Goal: Task Accomplishment & Management: Manage account settings

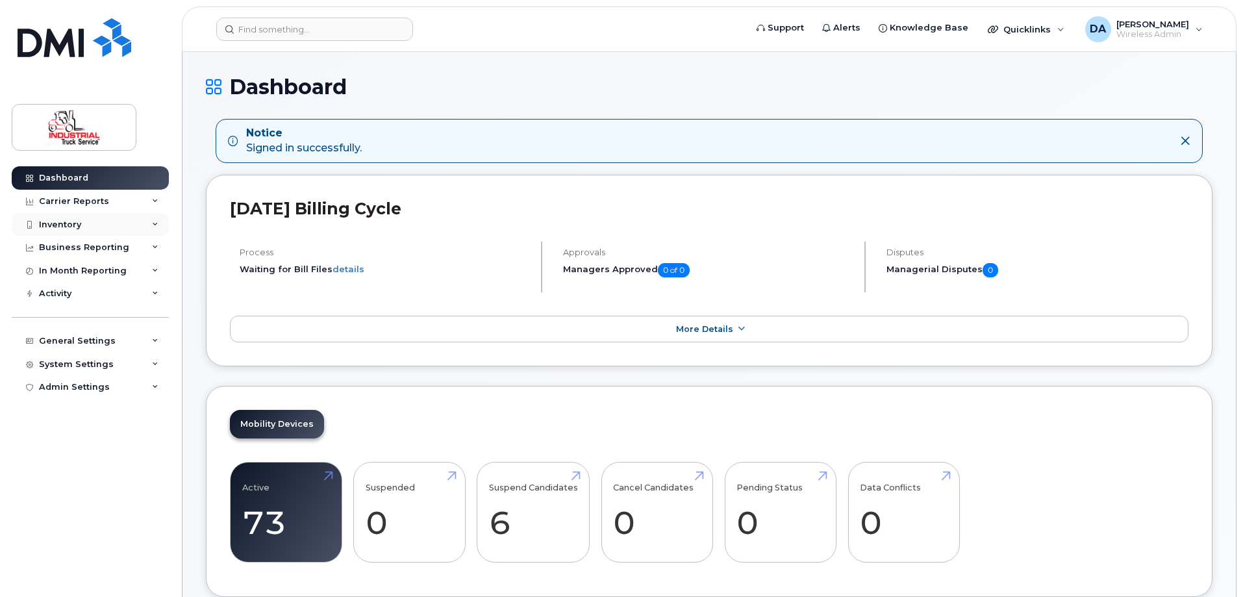
click at [73, 217] on div "Inventory" at bounding box center [90, 224] width 157 height 23
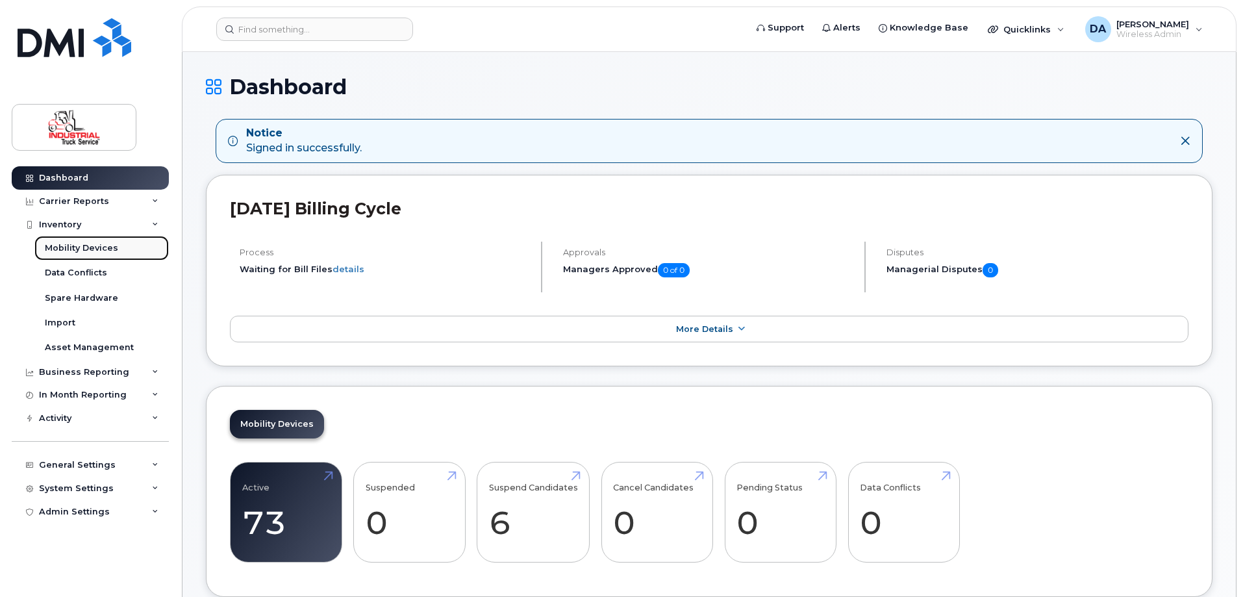
click at [74, 245] on div "Mobility Devices" at bounding box center [81, 248] width 73 height 12
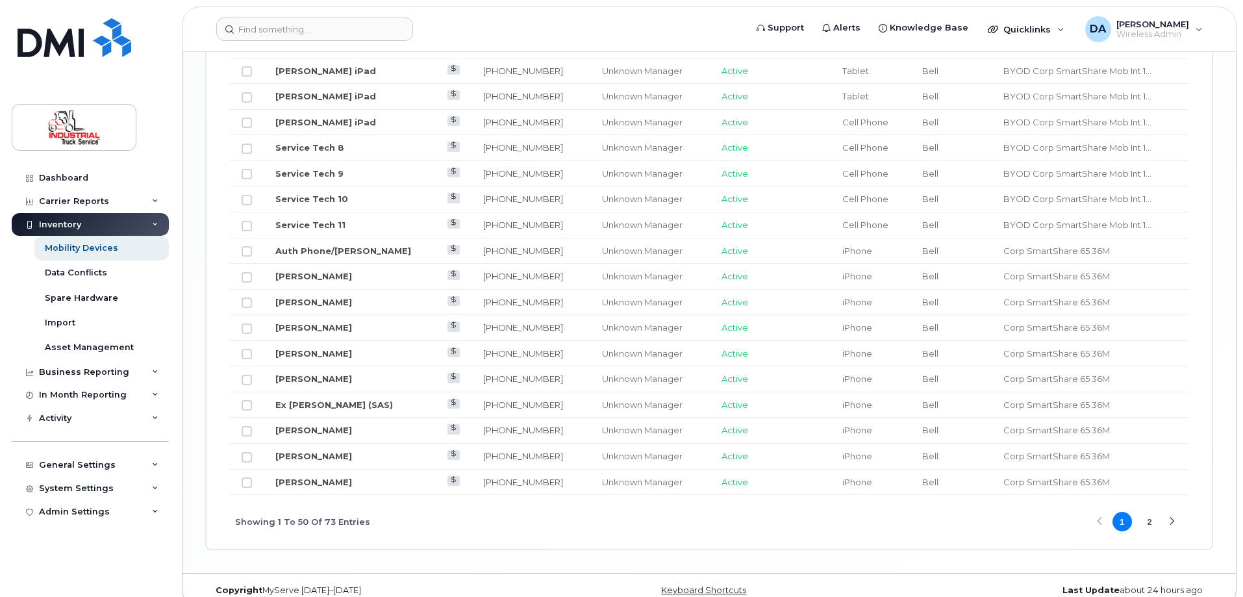
scroll to position [1557, 0]
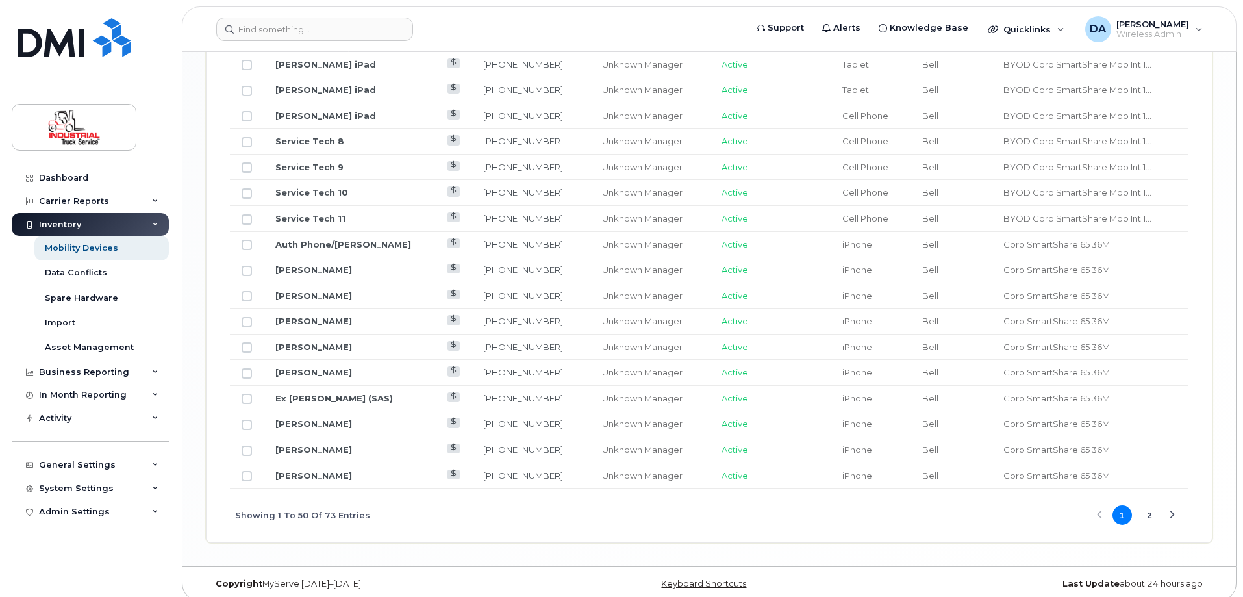
click at [1147, 505] on button "2" at bounding box center [1148, 514] width 19 height 19
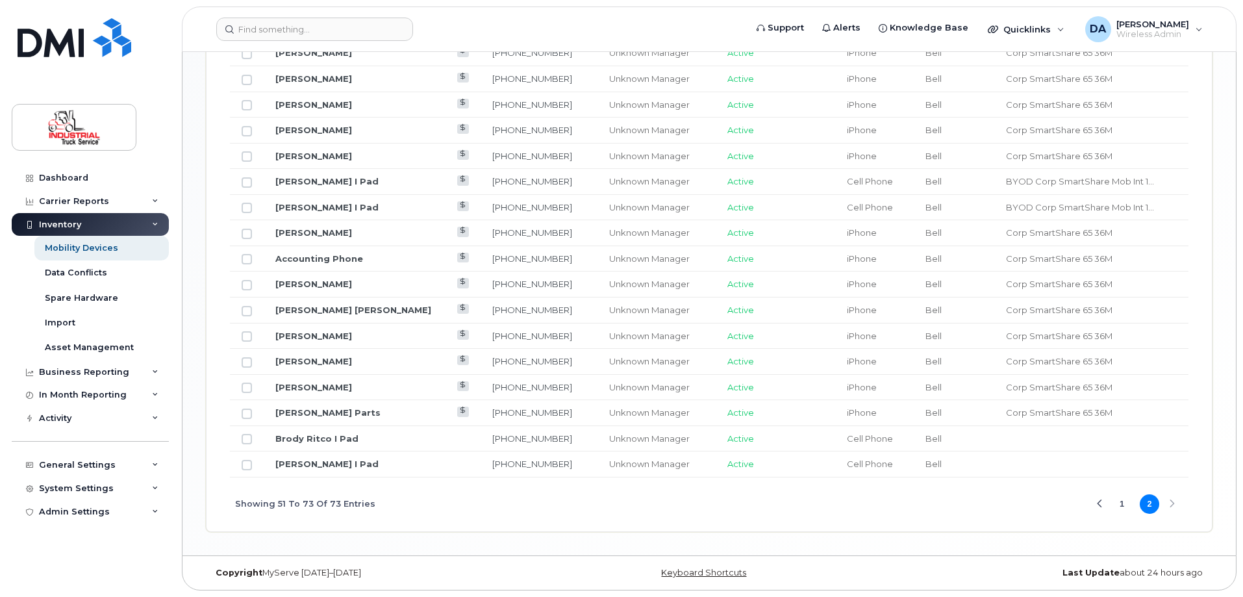
scroll to position [863, 0]
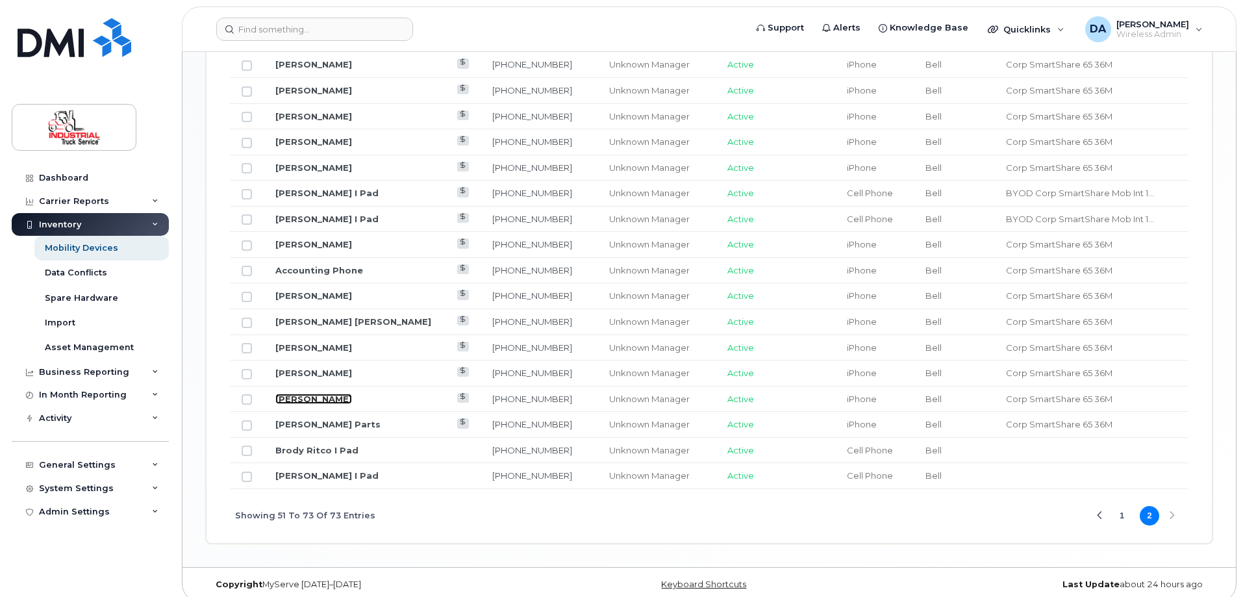
click at [340, 393] on link "[PERSON_NAME]" at bounding box center [313, 398] width 77 height 10
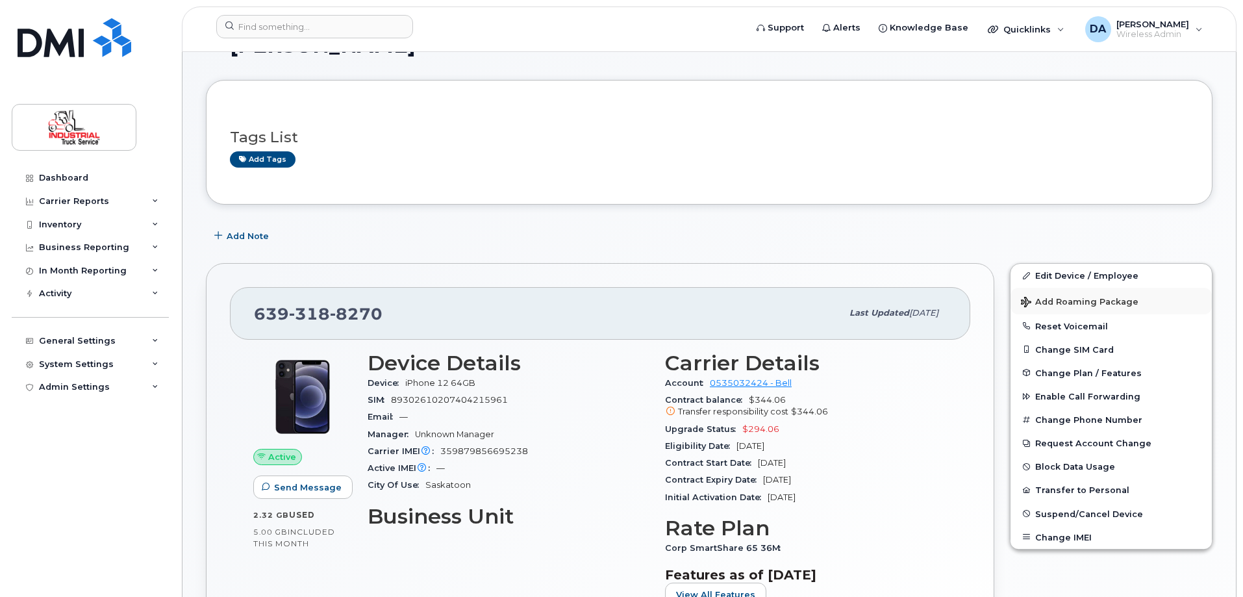
scroll to position [65, 0]
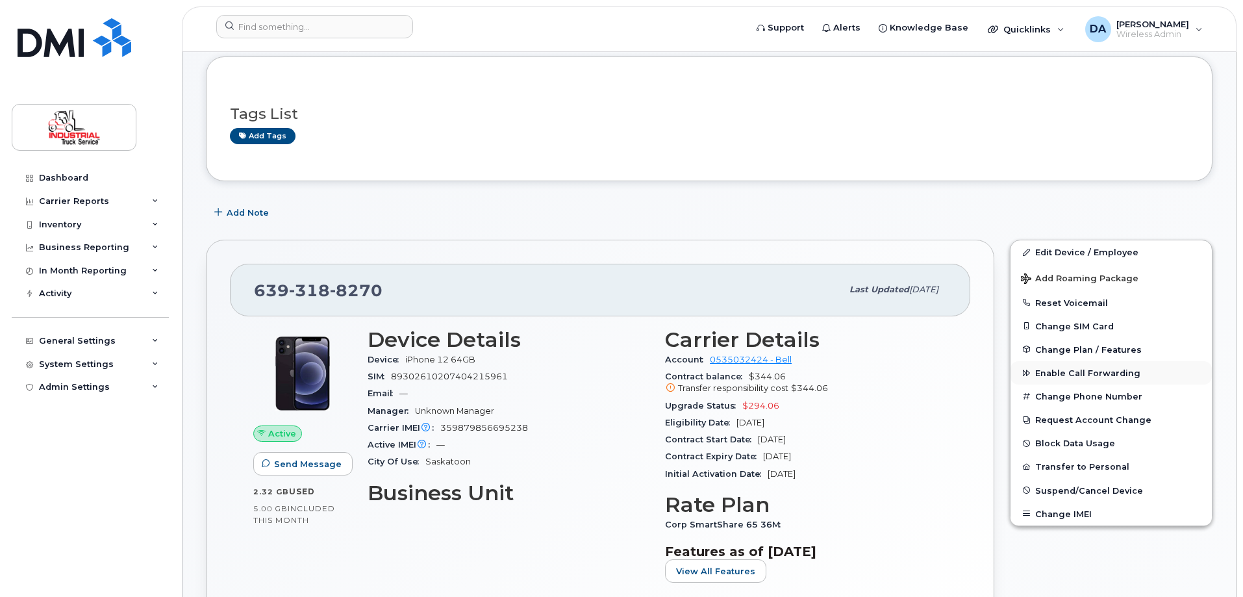
click at [1065, 371] on span "Enable Call Forwarding" at bounding box center [1087, 373] width 105 height 10
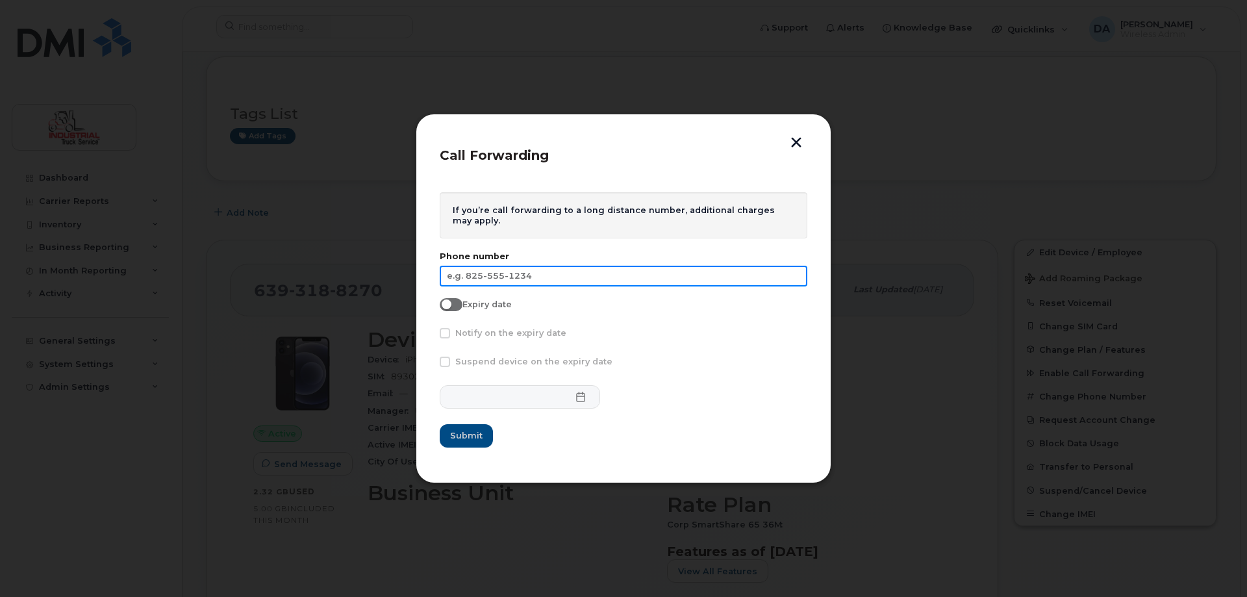
click at [547, 275] on input "text" at bounding box center [623, 276] width 367 height 21
type input "2"
click at [457, 278] on input "1-204-612-9459" at bounding box center [623, 276] width 367 height 21
type input "204-612-9459"
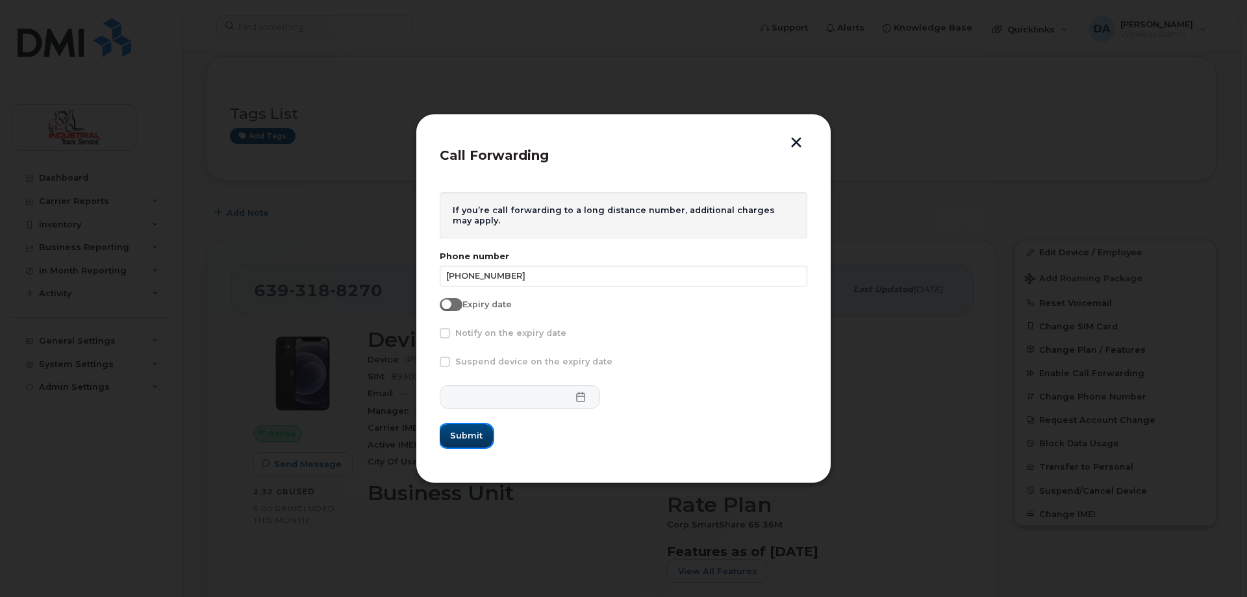
click at [466, 434] on span "Submit" at bounding box center [466, 435] width 32 height 12
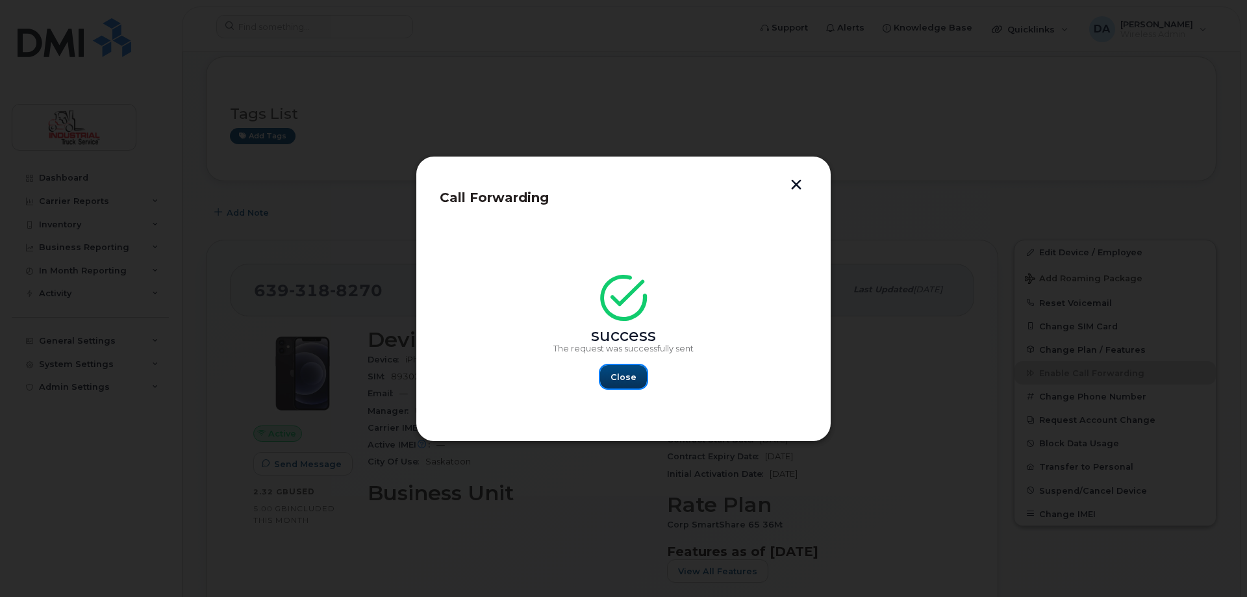
click at [625, 378] on span "Close" at bounding box center [623, 377] width 26 height 12
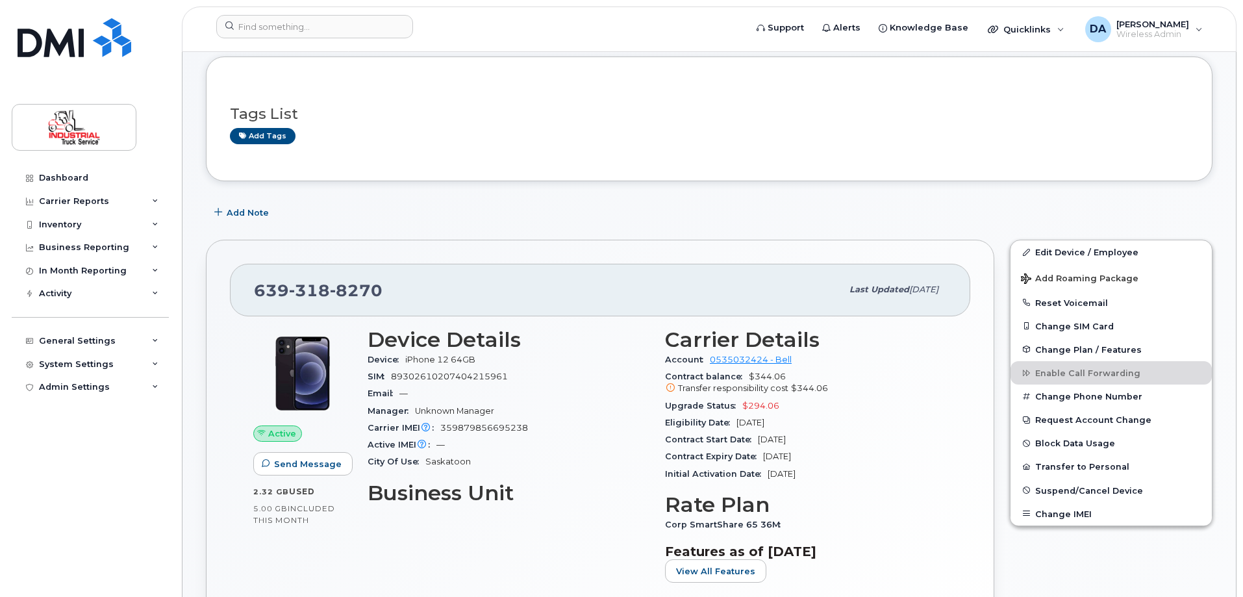
click at [734, 203] on div "Add Note" at bounding box center [709, 212] width 1006 height 23
click at [1078, 441] on button "Block Data Usage" at bounding box center [1110, 442] width 201 height 23
select select
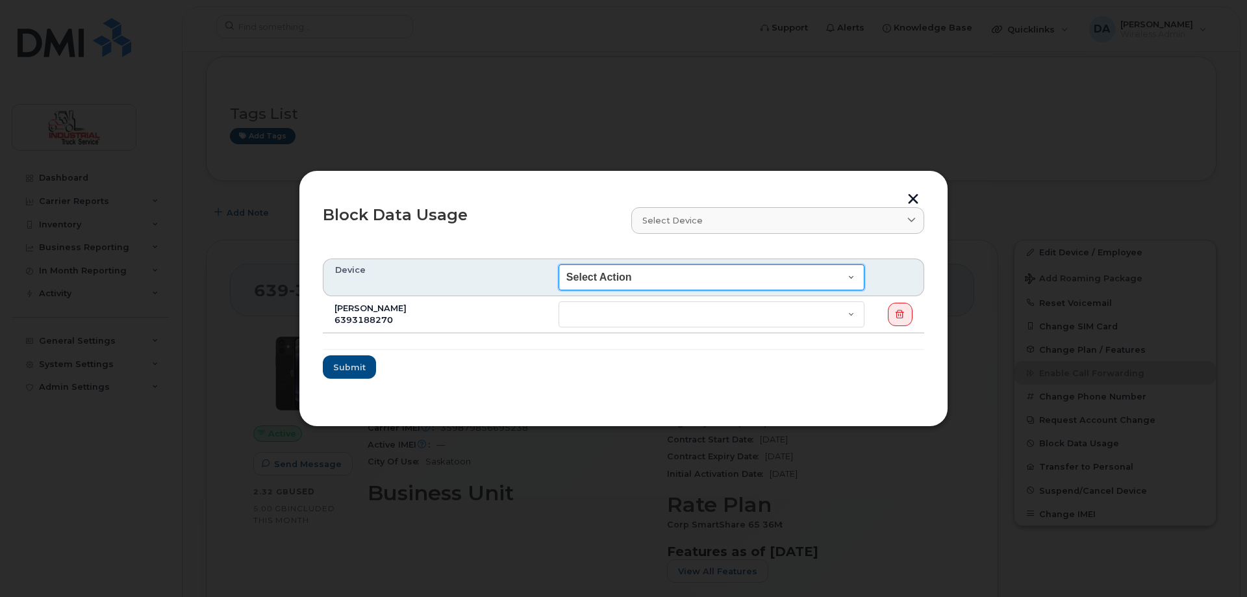
click at [843, 275] on select "Select Action End of Bill Cycle Indefinitely" at bounding box center [711, 277] width 306 height 26
select select "blocked_indefinitely"
click at [577, 264] on select "Select Action End of Bill Cycle Indefinitely" at bounding box center [711, 277] width 306 height 26
select select "blocked_indefinitely"
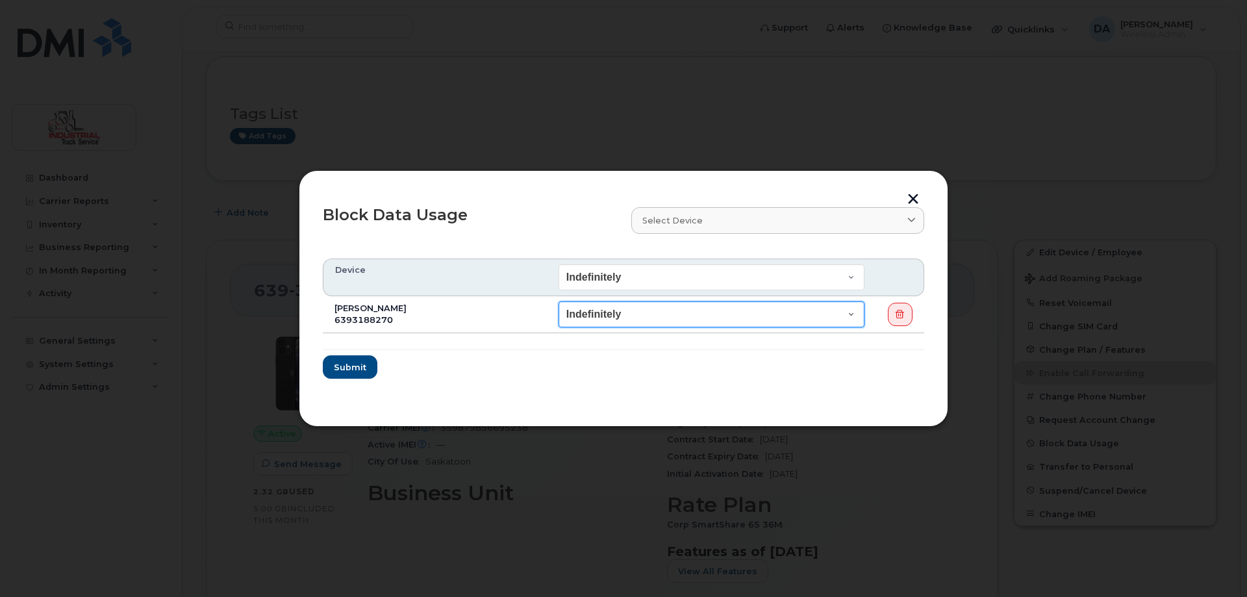
click at [842, 315] on select "End of Bill Cycle Indefinitely" at bounding box center [711, 314] width 306 height 26
click at [495, 297] on td "Dallas Dosselmann 6393188270" at bounding box center [435, 314] width 224 height 37
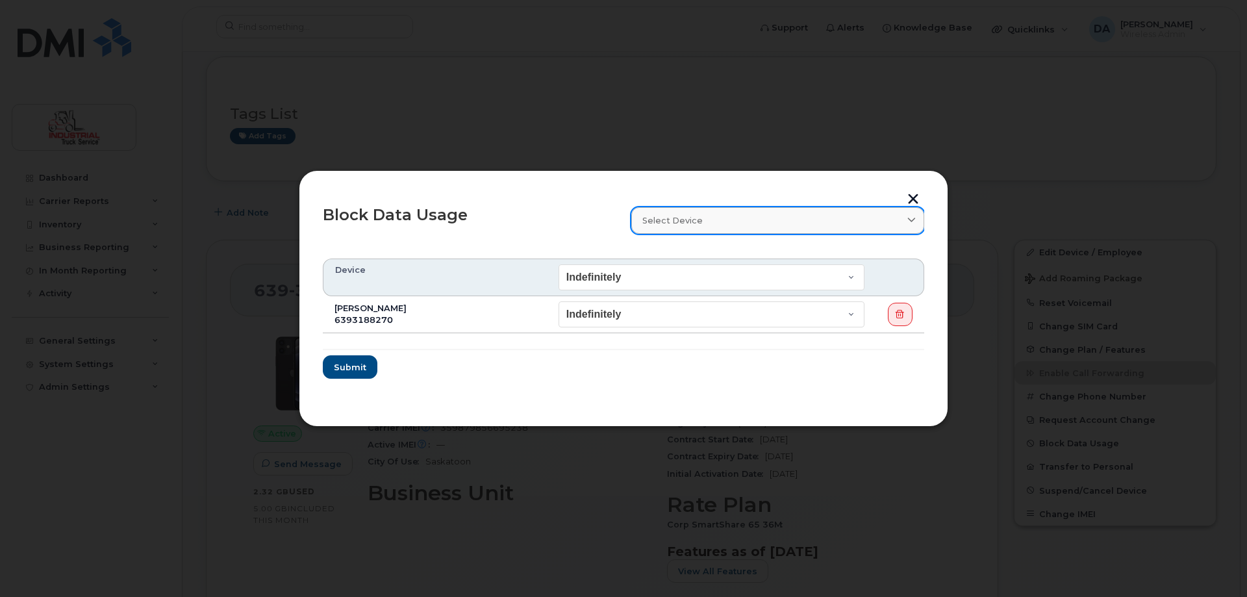
click at [764, 219] on div "Select device" at bounding box center [777, 220] width 271 height 12
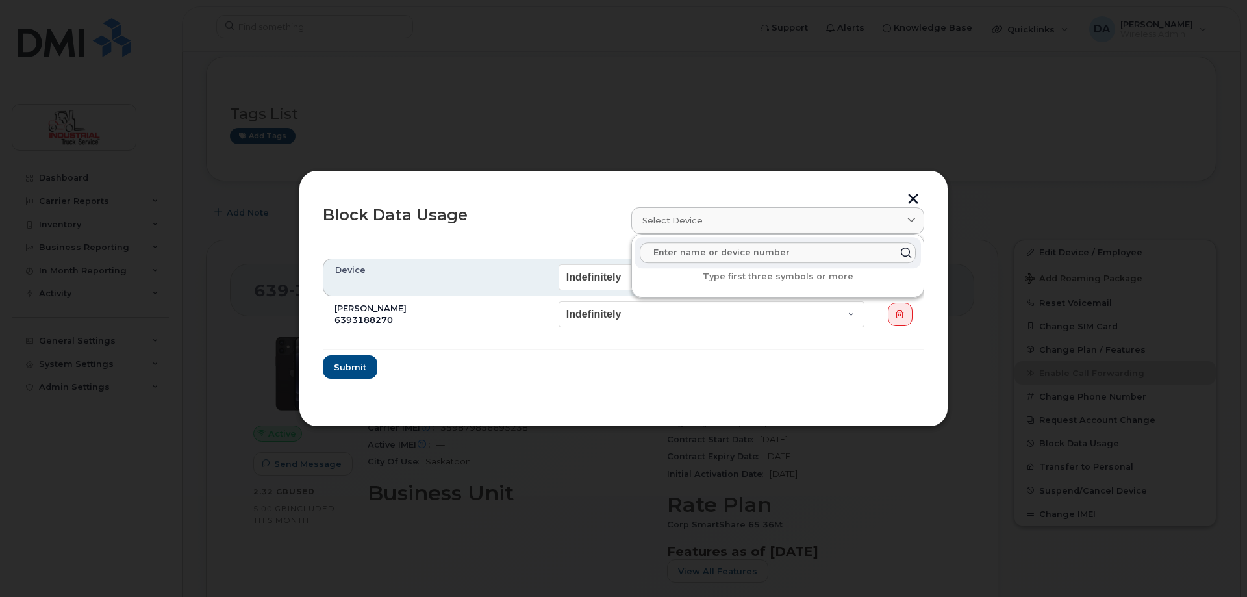
click at [604, 214] on div "Block Data Usage" at bounding box center [469, 220] width 308 height 42
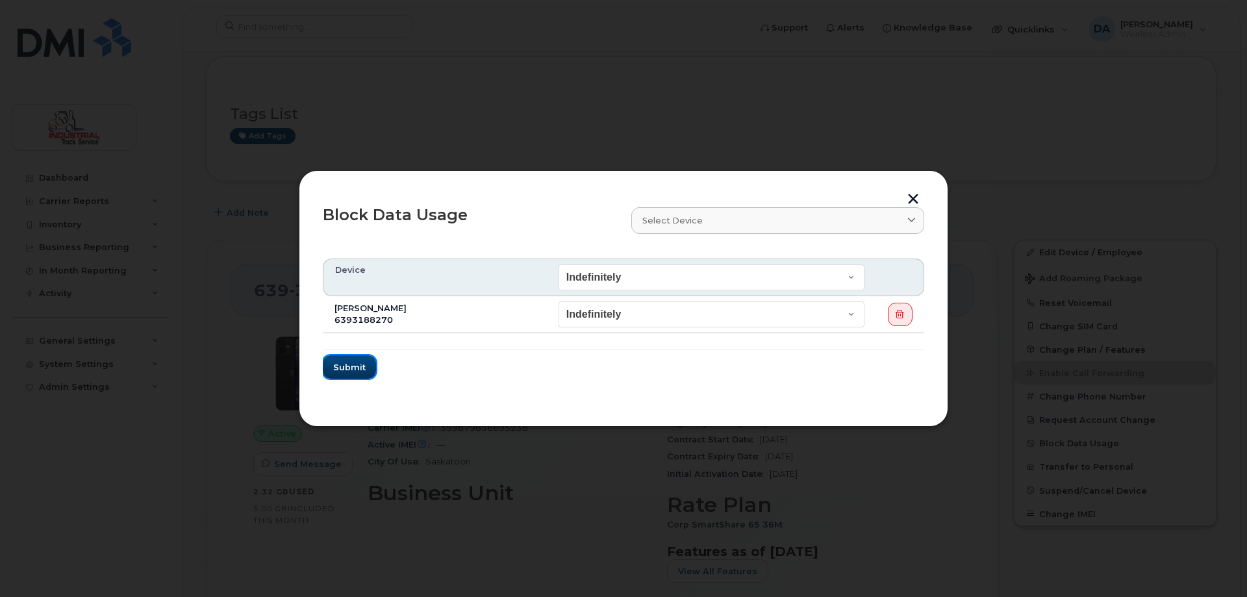
click at [354, 373] on button "Submit" at bounding box center [349, 366] width 53 height 23
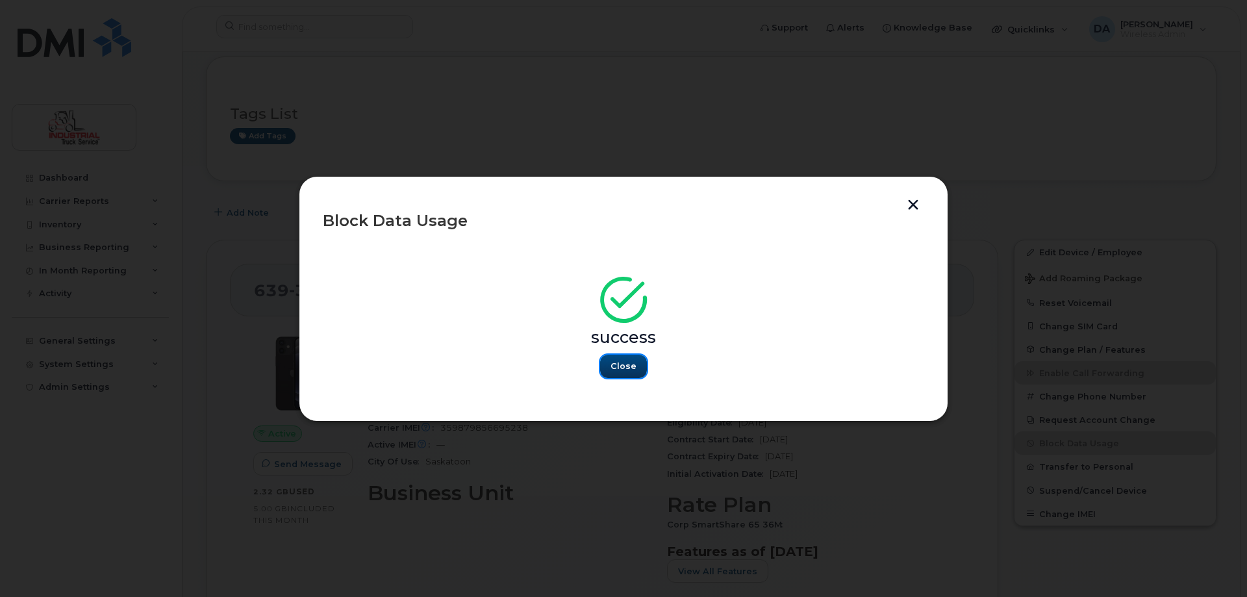
click at [619, 360] on span "Close" at bounding box center [623, 366] width 26 height 12
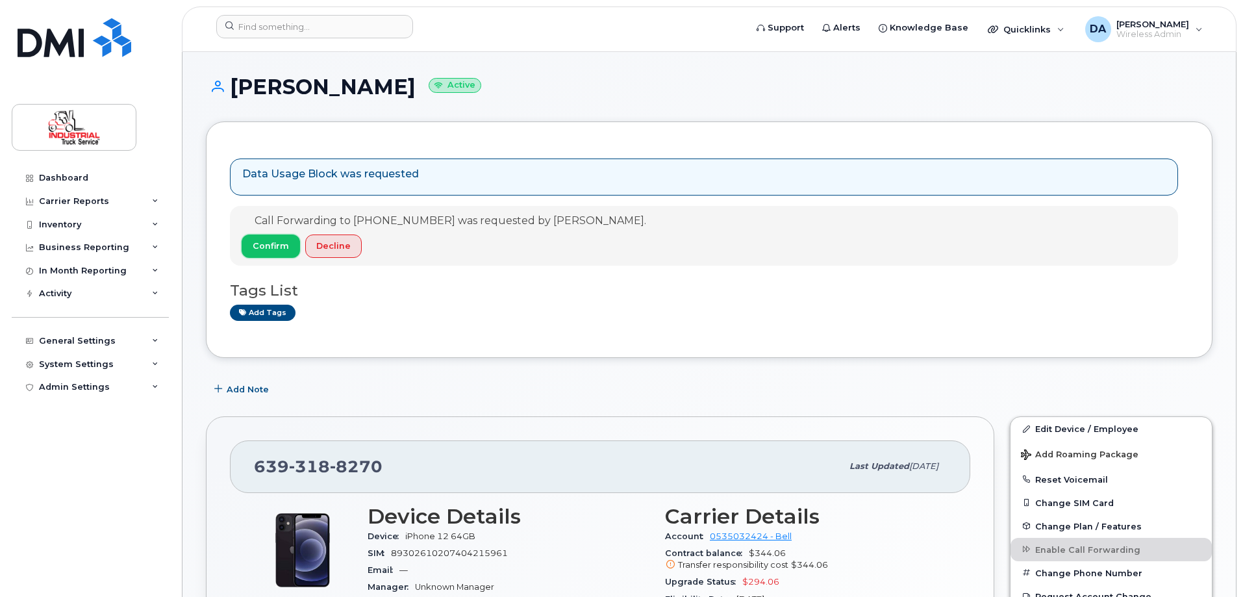
click at [273, 243] on span "Confirm" at bounding box center [271, 246] width 36 height 12
